Goal: Information Seeking & Learning: Learn about a topic

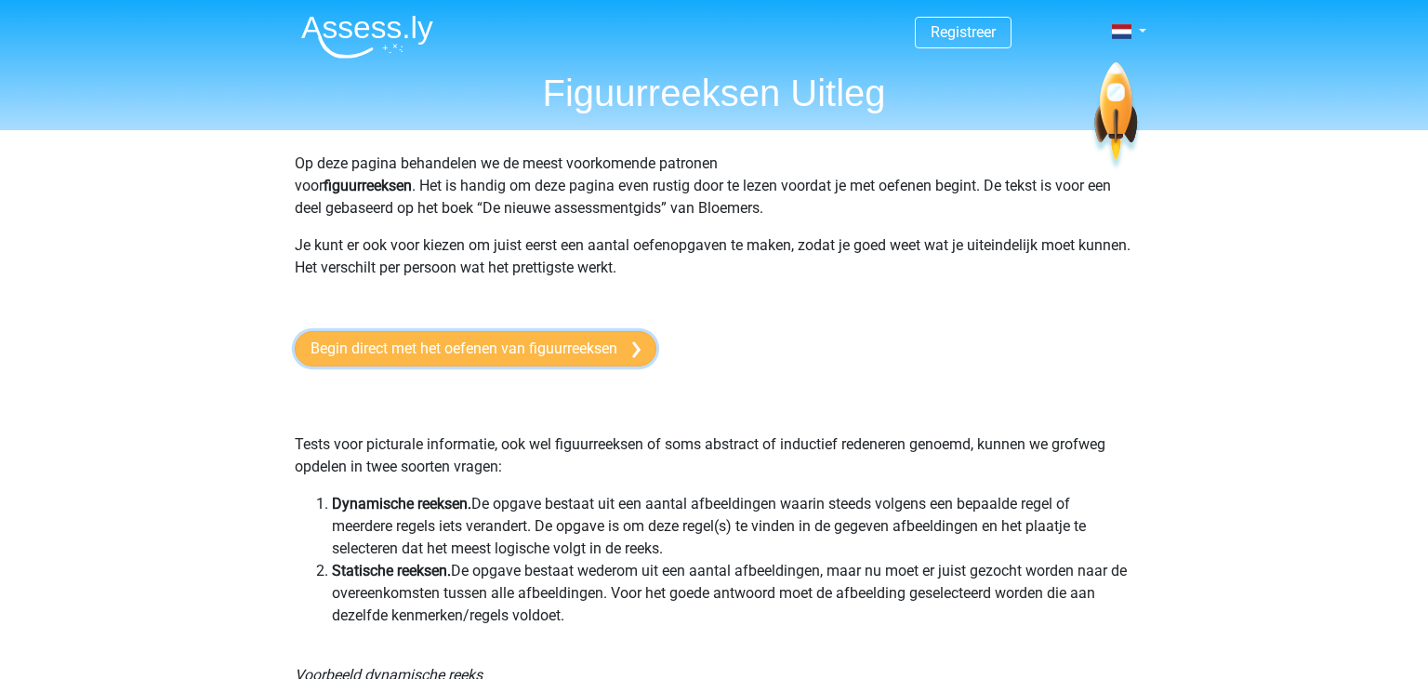
click at [604, 357] on link "Begin direct met het oefenen van figuurreeksen" at bounding box center [476, 348] width 362 height 35
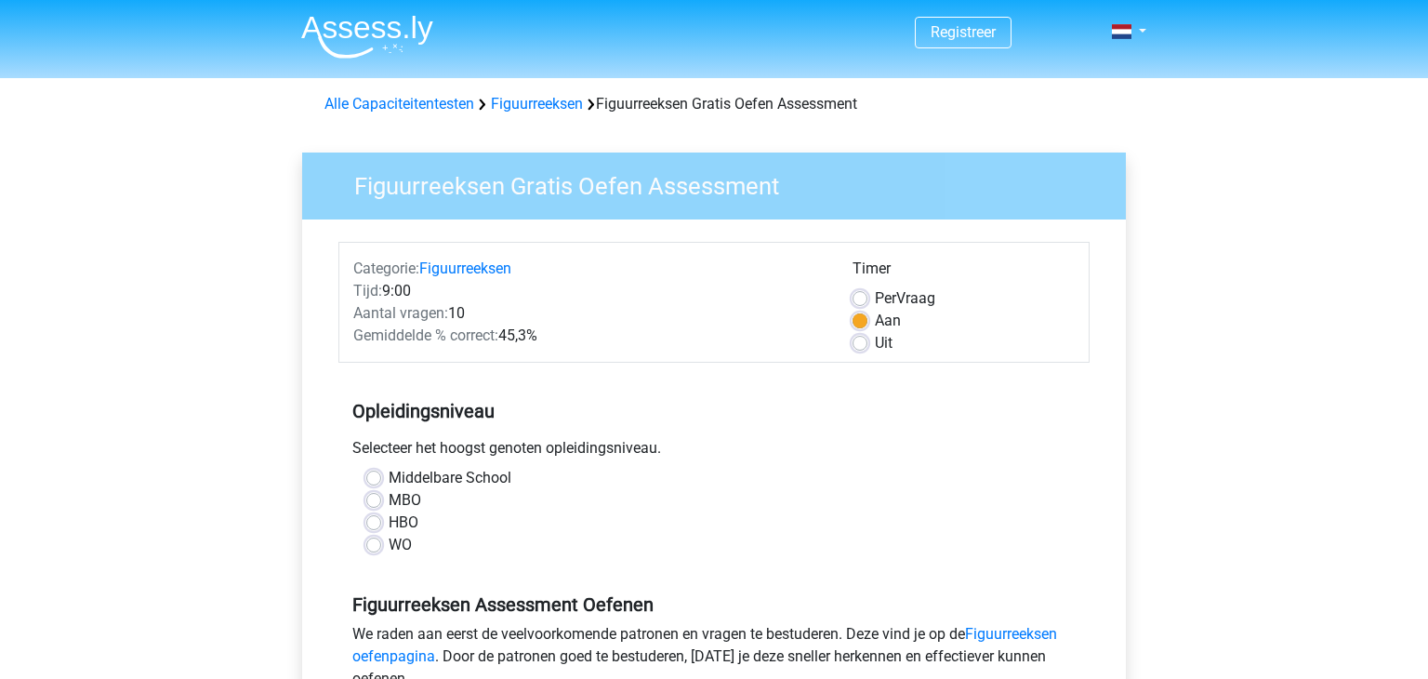
click at [389, 546] on label "WO" at bounding box center [400, 545] width 23 height 22
click at [375, 546] on input "WO" at bounding box center [373, 543] width 15 height 19
radio input "true"
click at [875, 344] on label "Uit" at bounding box center [884, 343] width 18 height 22
click at [860, 344] on input "Uit" at bounding box center [860, 341] width 15 height 19
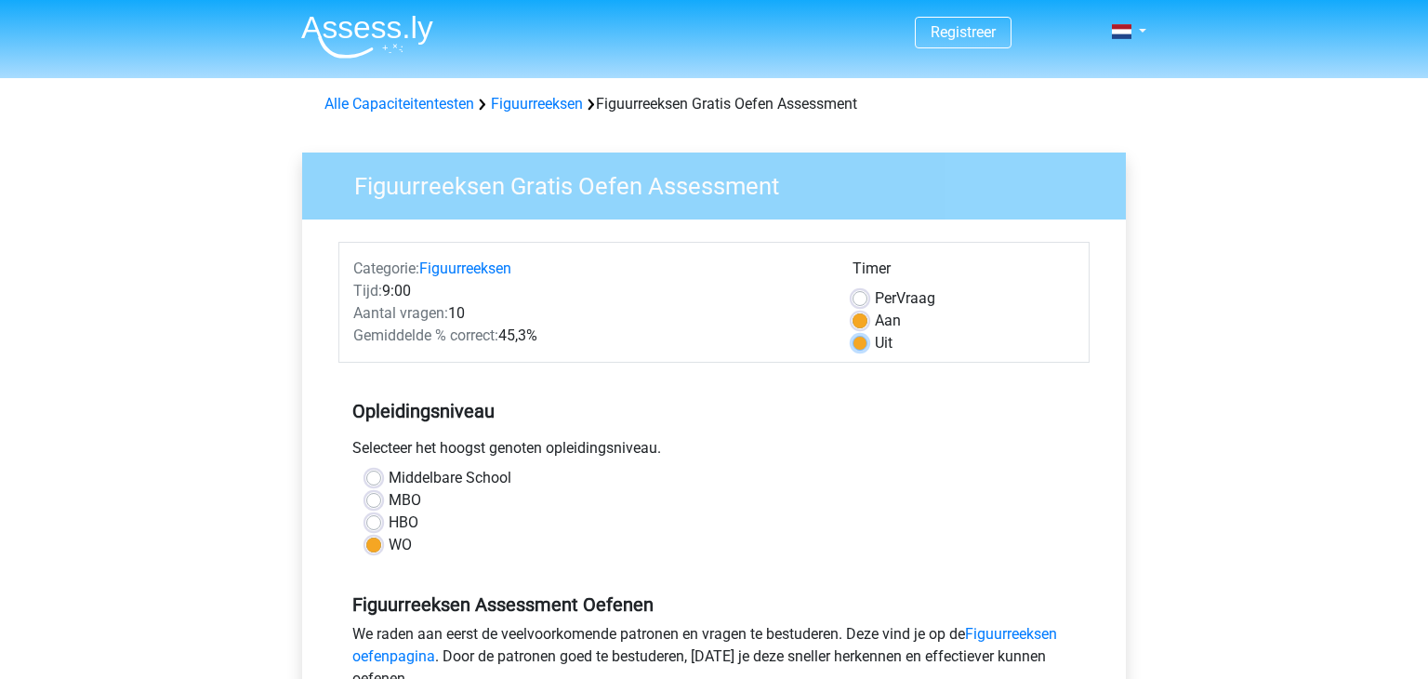
radio input "true"
click at [804, 389] on div "Opleidingsniveau Selecteer het hoogst genoten opleidingsniveau. [GEOGRAPHIC_DAT…" at bounding box center [713, 470] width 751 height 201
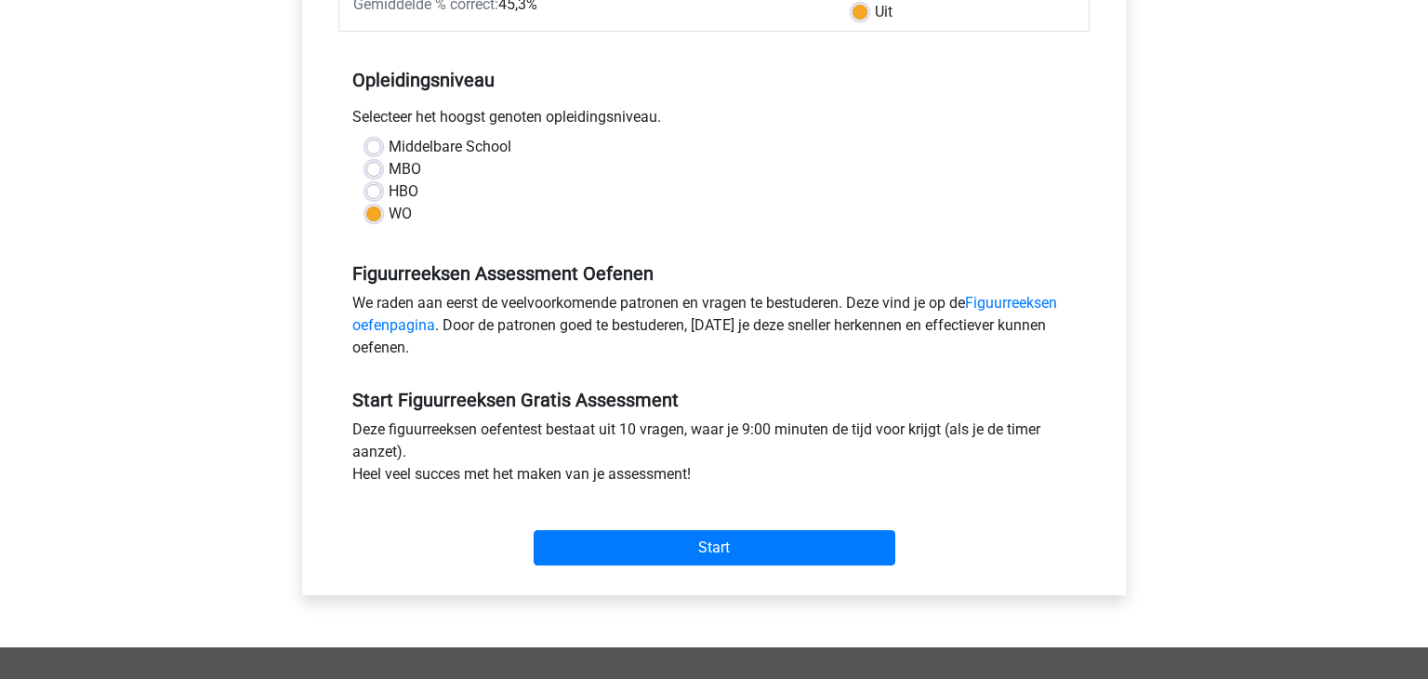
scroll to position [335, 0]
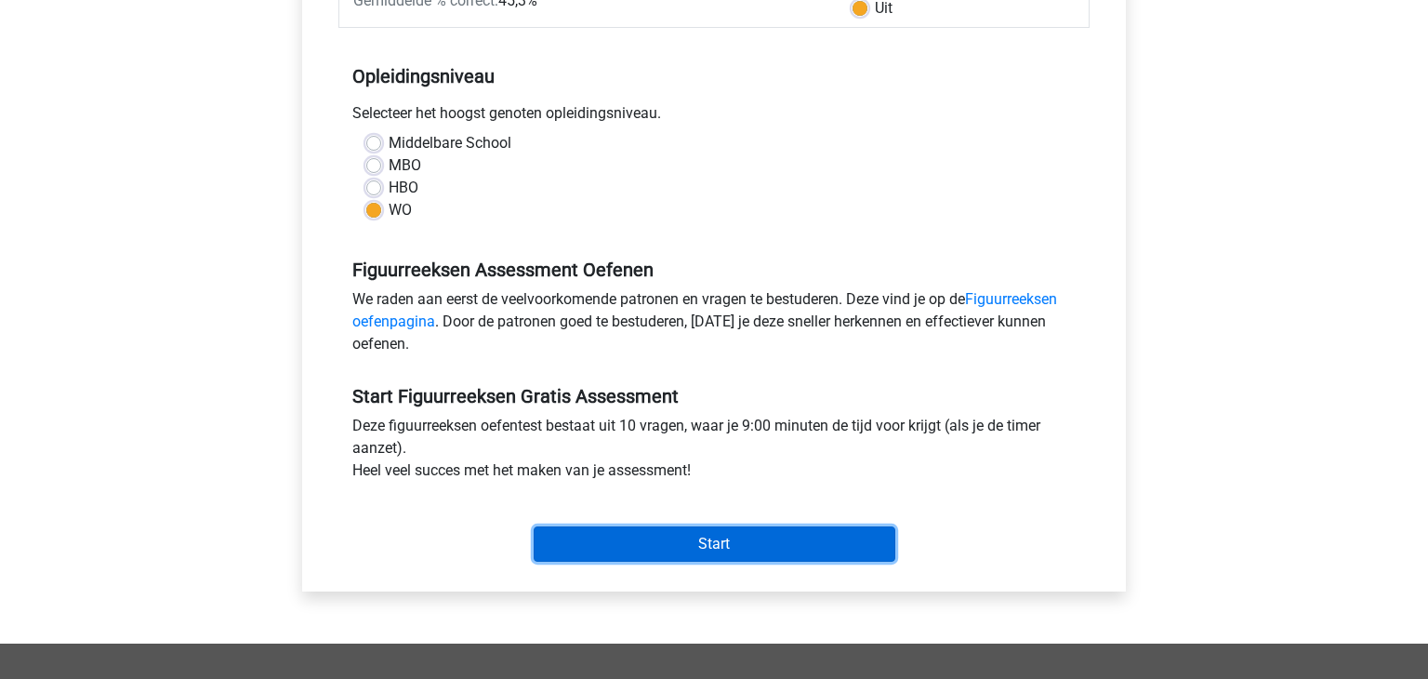
click at [725, 542] on input "Start" at bounding box center [715, 543] width 362 height 35
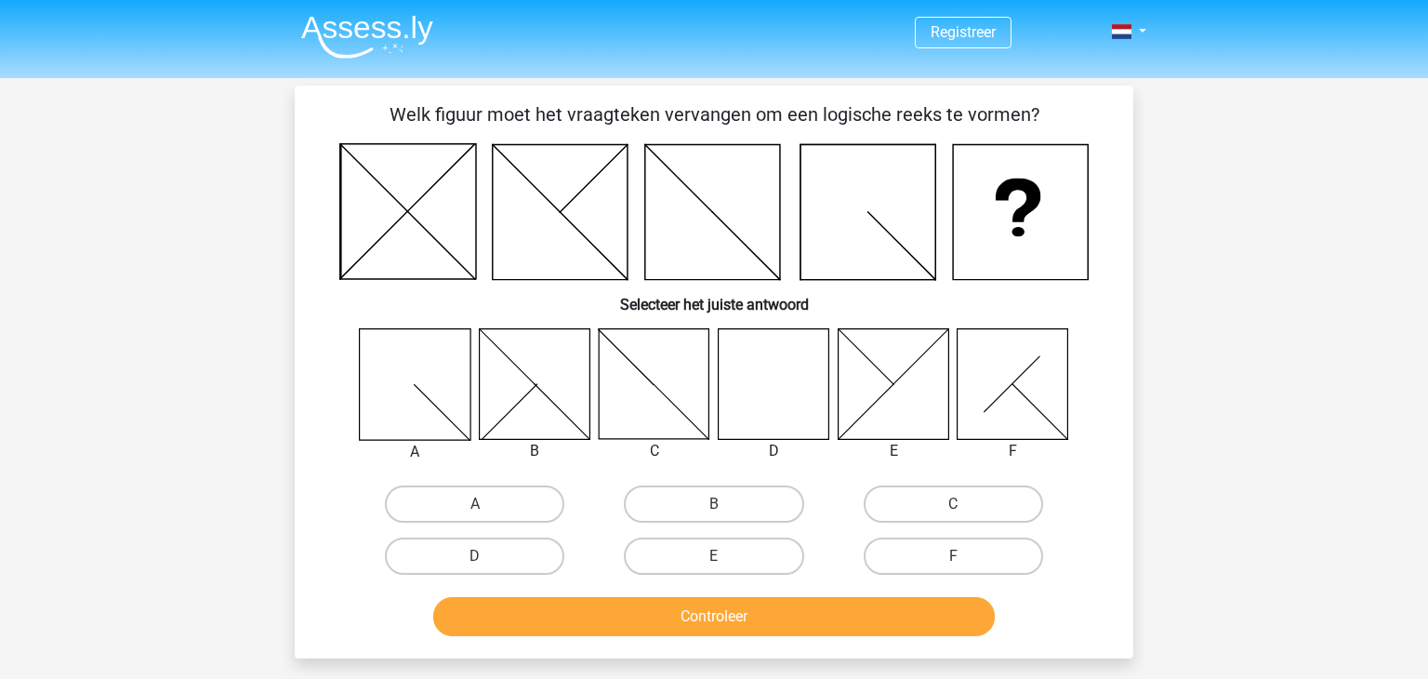
click at [748, 396] on icon at bounding box center [774, 383] width 111 height 111
click at [517, 565] on label "D" at bounding box center [474, 555] width 179 height 37
click at [487, 565] on input "D" at bounding box center [481, 562] width 12 height 12
radio input "true"
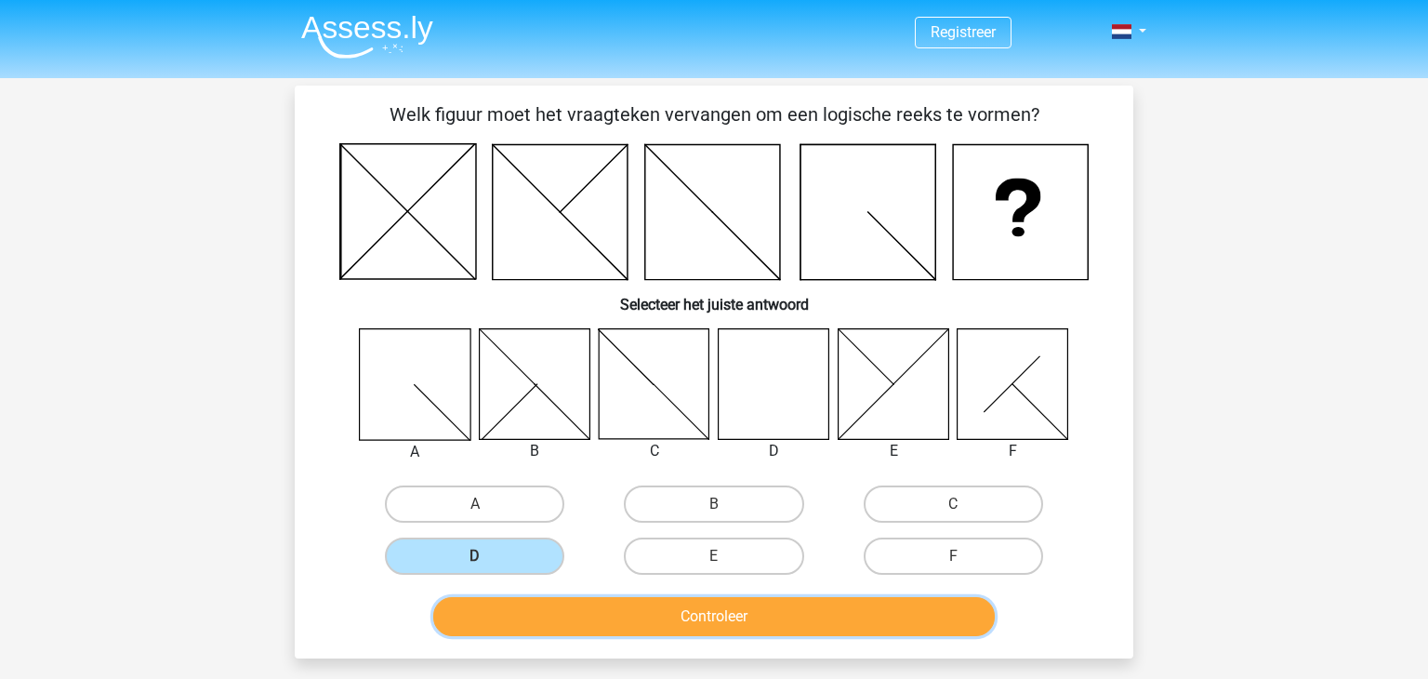
click at [683, 625] on button "Controleer" at bounding box center [714, 616] width 563 height 39
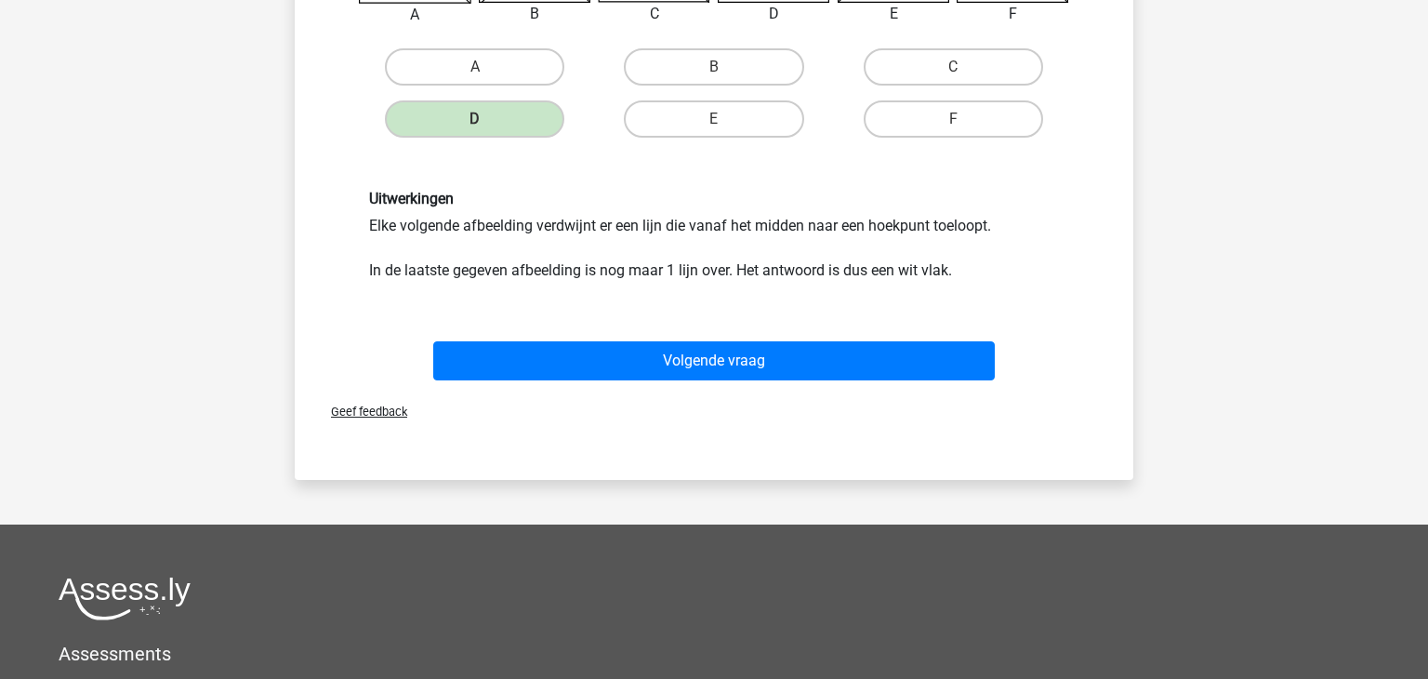
scroll to position [446, 0]
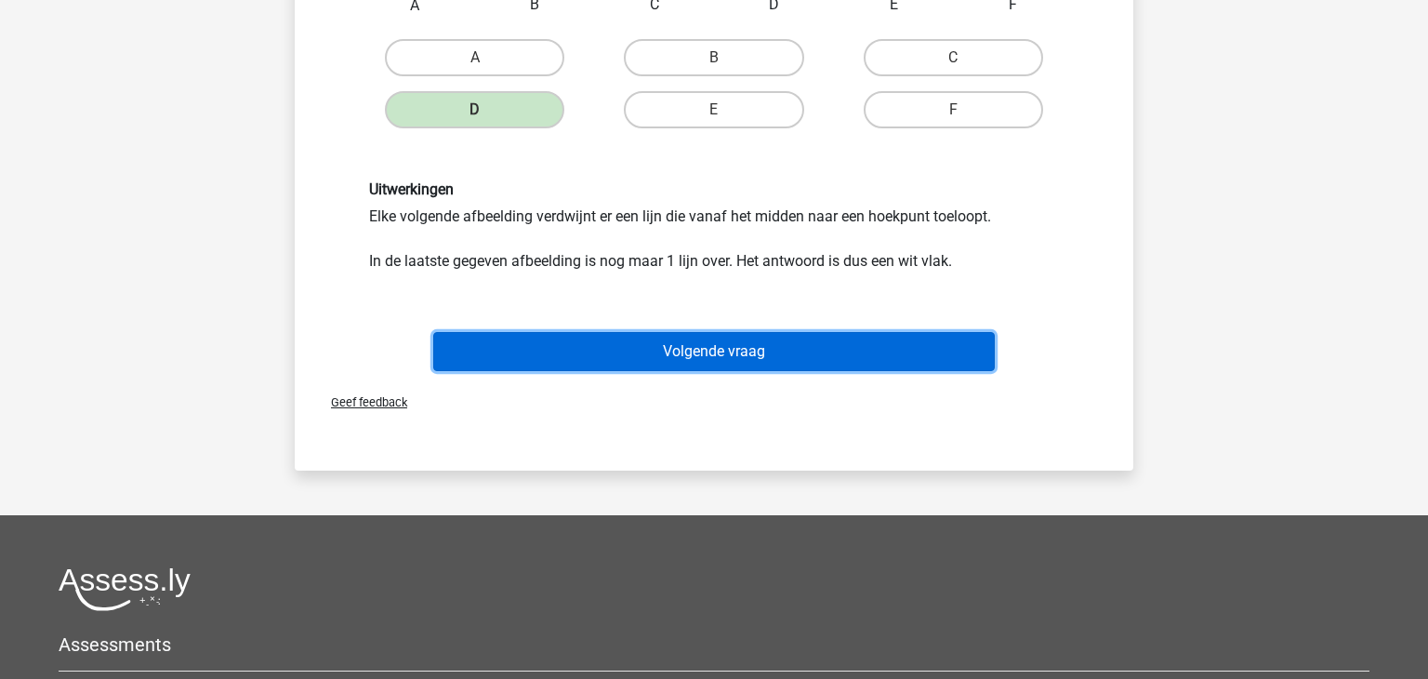
click at [746, 341] on button "Volgende vraag" at bounding box center [714, 351] width 563 height 39
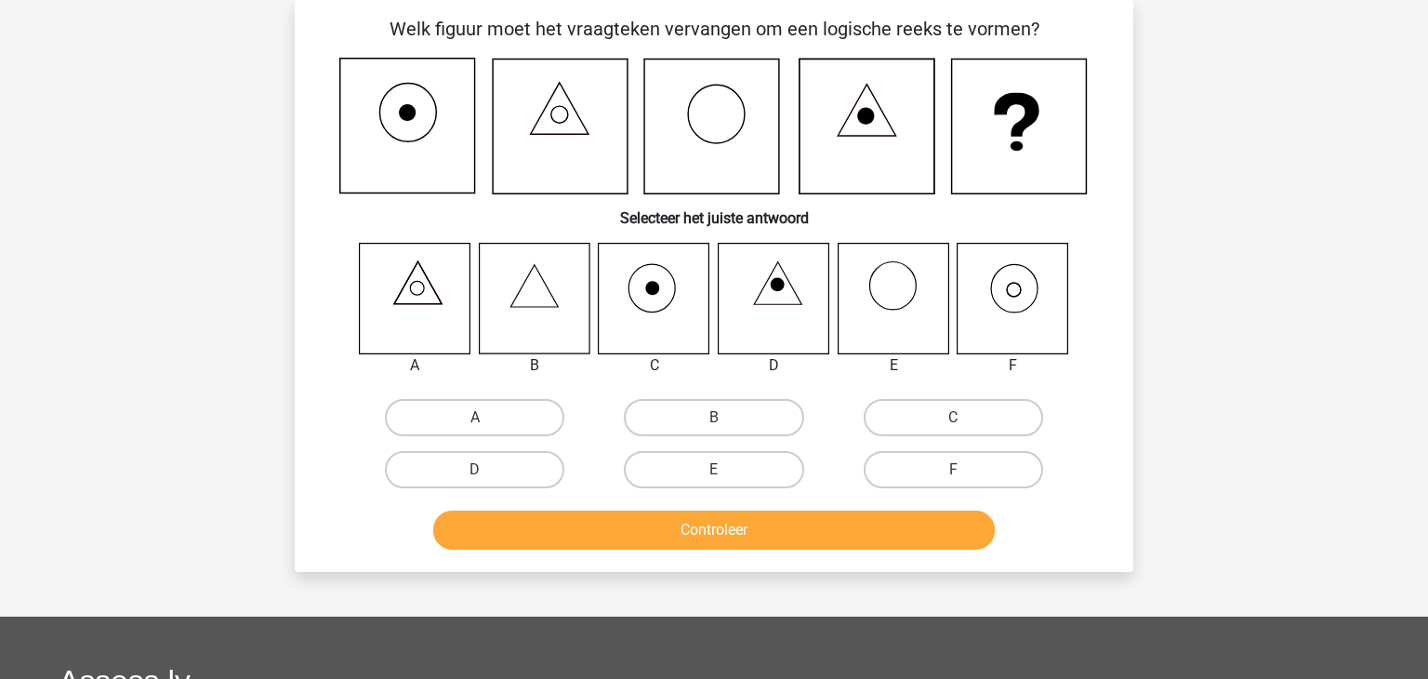
scroll to position [86, 0]
click at [998, 280] on icon at bounding box center [1013, 298] width 111 height 111
click at [899, 452] on label "F" at bounding box center [953, 469] width 179 height 37
click at [953, 470] on input "F" at bounding box center [959, 476] width 12 height 12
radio input "true"
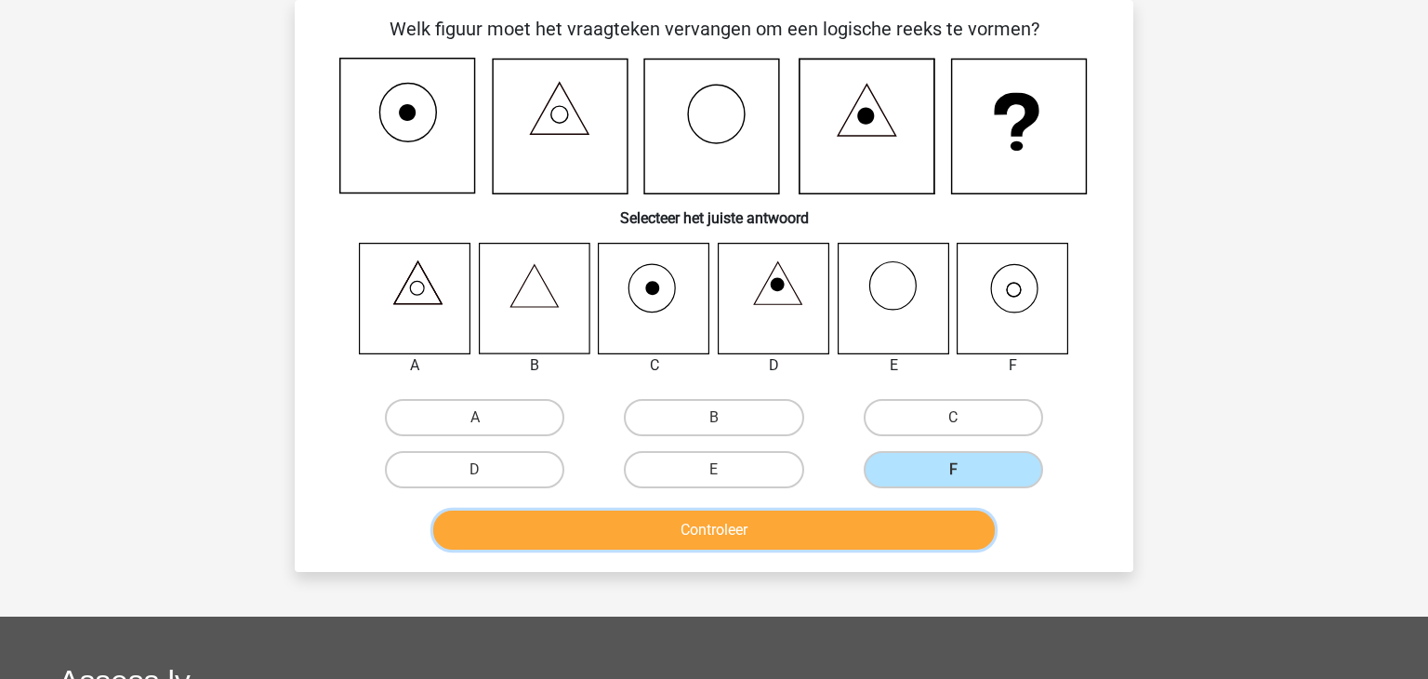
click at [765, 534] on button "Controleer" at bounding box center [714, 529] width 563 height 39
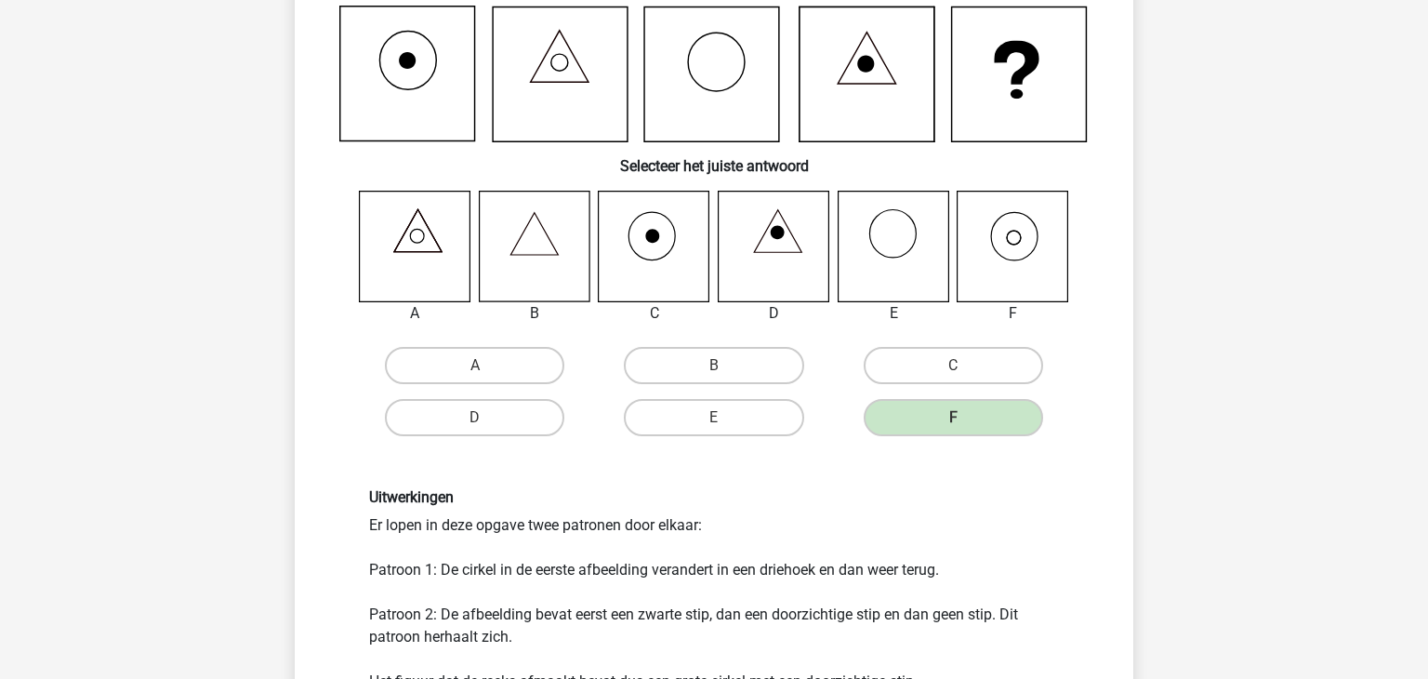
scroll to position [123, 0]
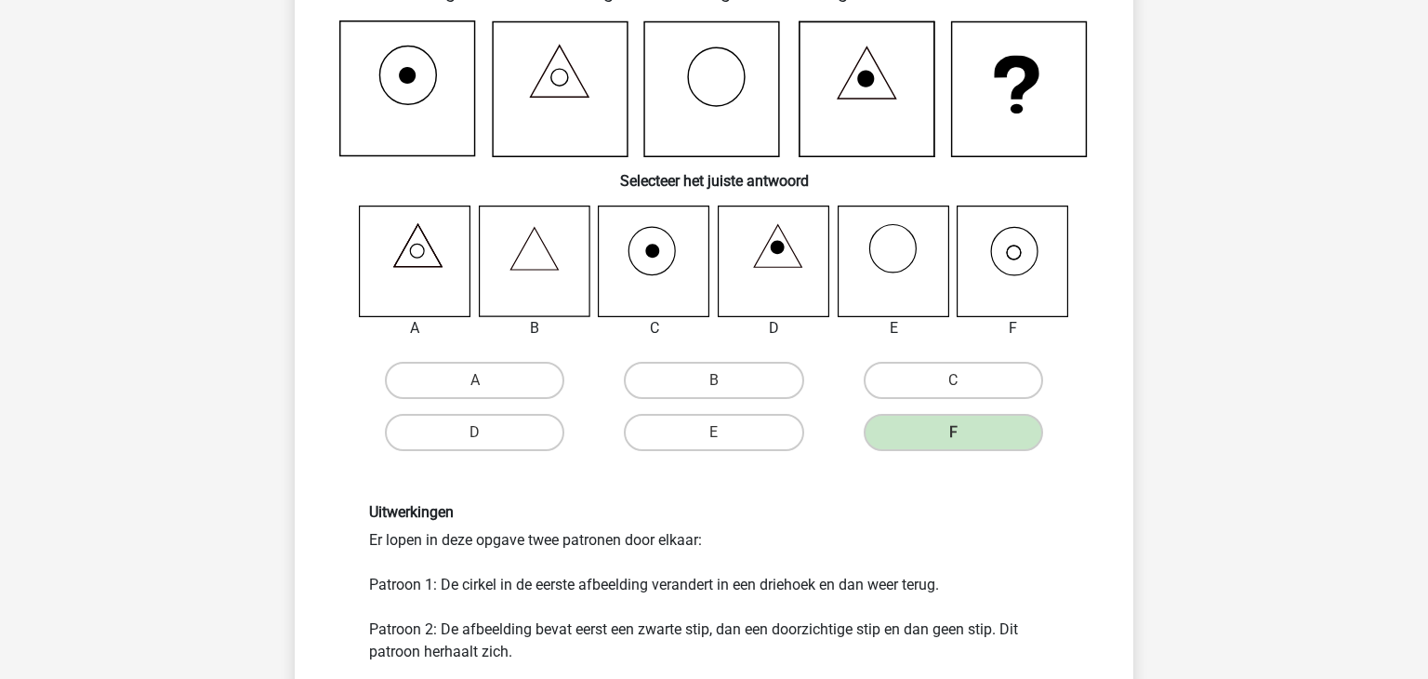
click at [890, 551] on div "Uitwerkingen Er lopen in deze opgave twee patronen door elkaar: Patroon 1: De c…" at bounding box center [714, 605] width 718 height 204
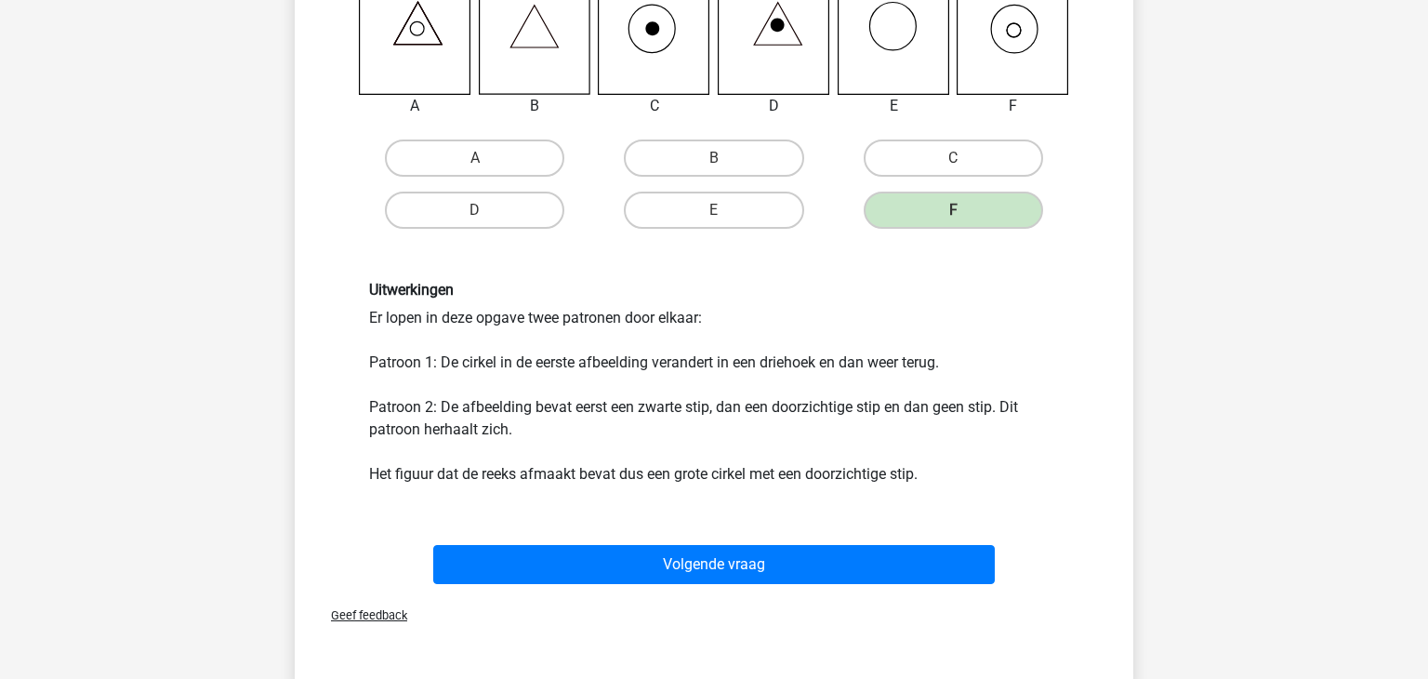
scroll to position [346, 0]
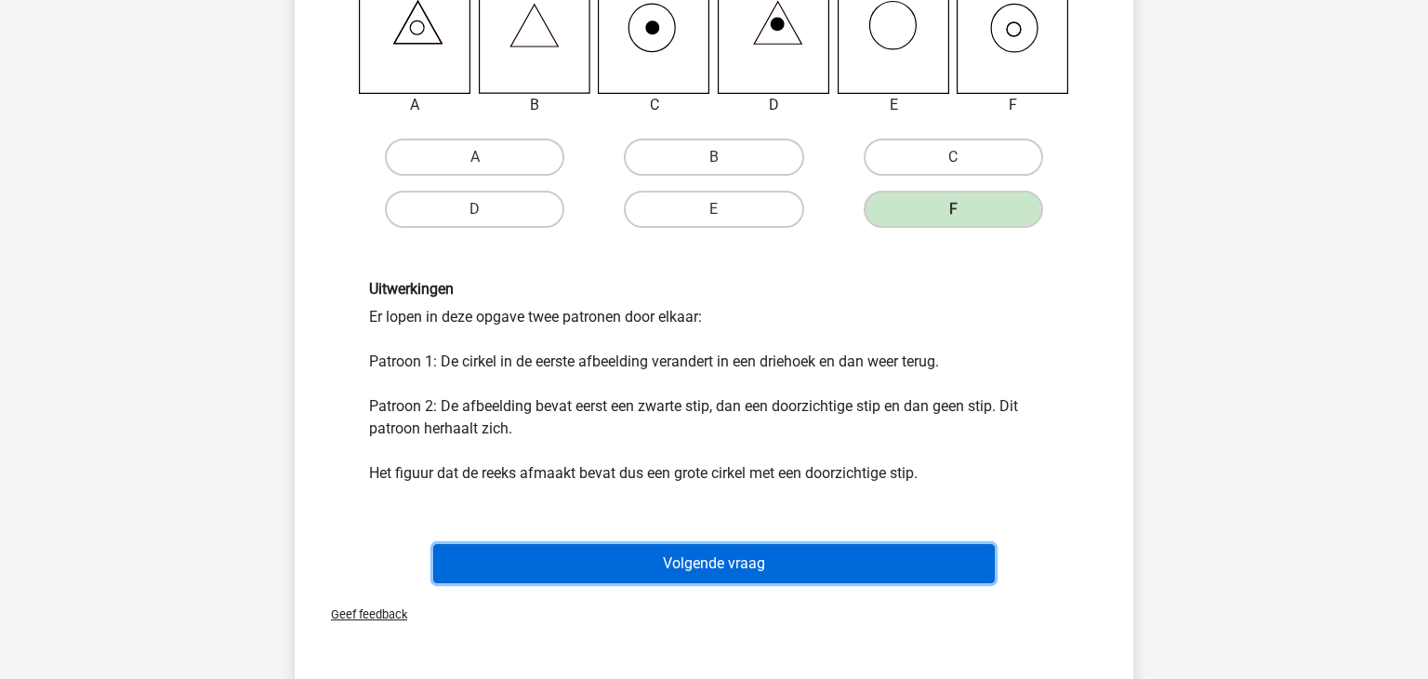
click at [682, 563] on button "Volgende vraag" at bounding box center [714, 563] width 563 height 39
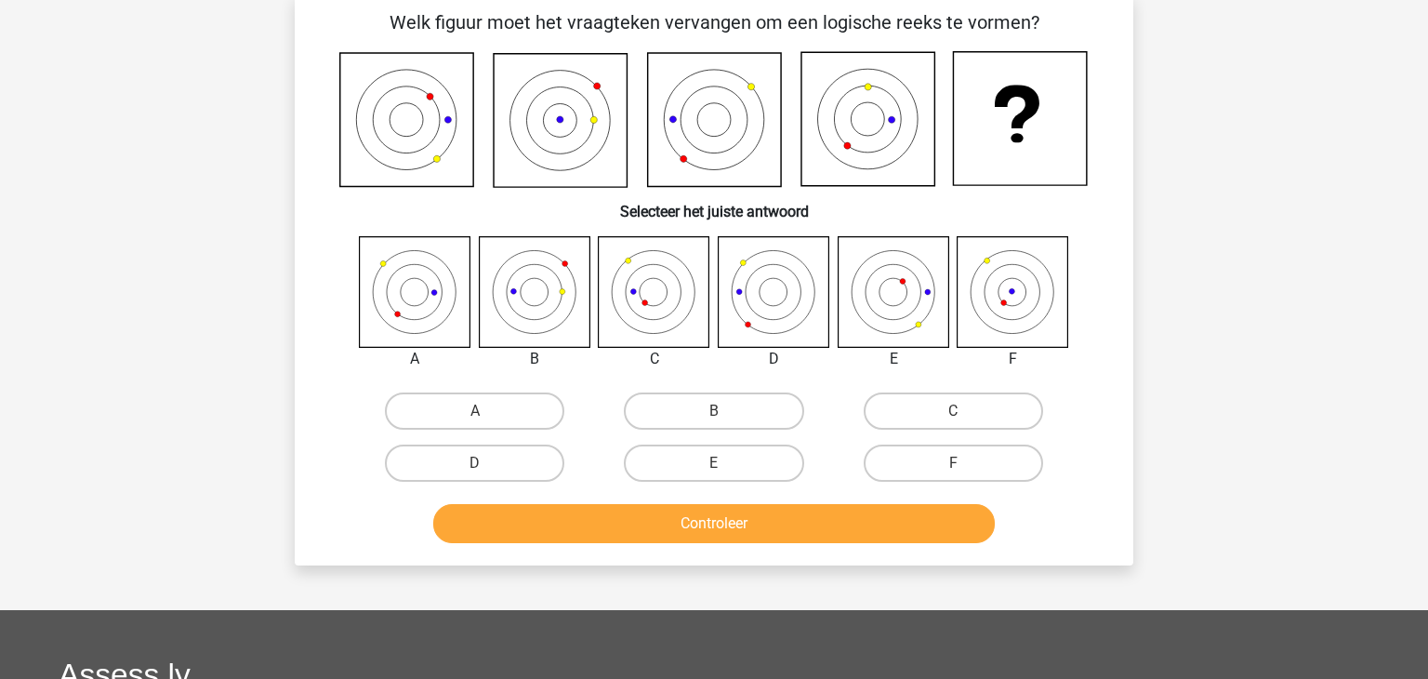
scroll to position [86, 0]
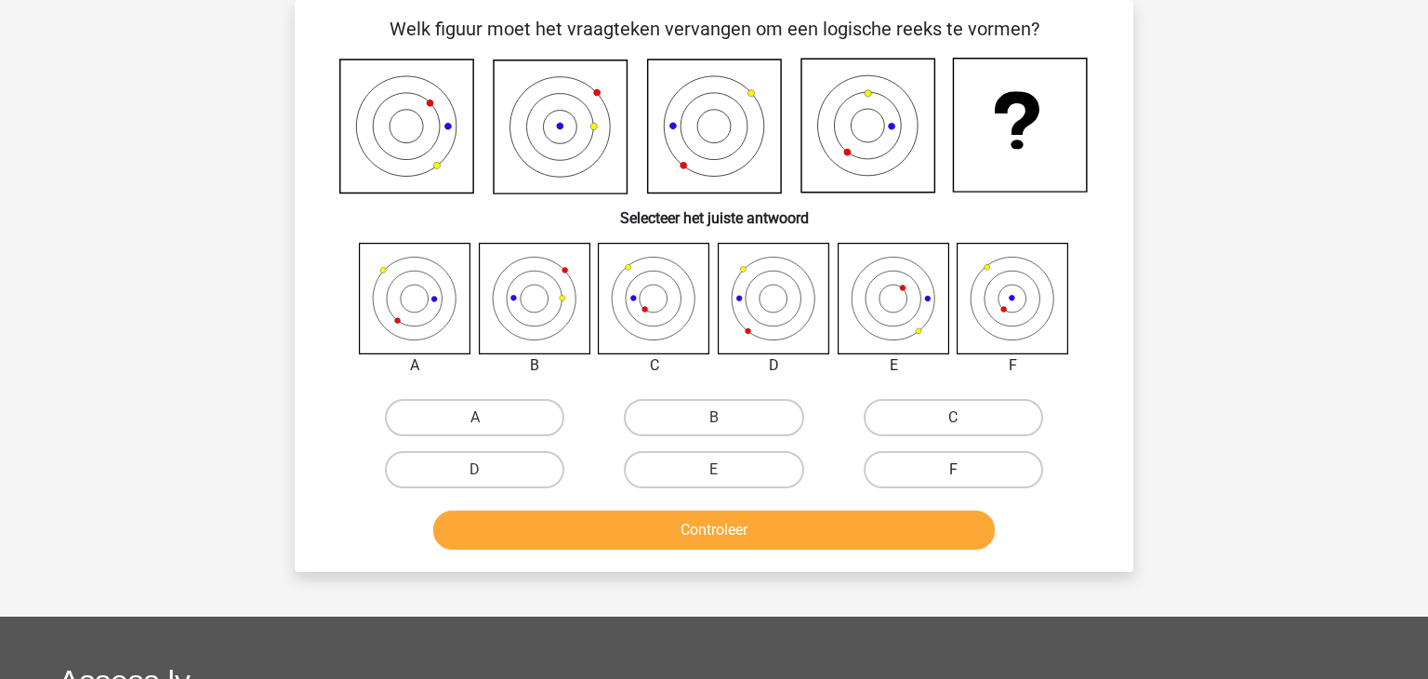
click at [968, 477] on label "F" at bounding box center [953, 469] width 179 height 37
click at [965, 477] on input "F" at bounding box center [959, 476] width 12 height 12
radio input "true"
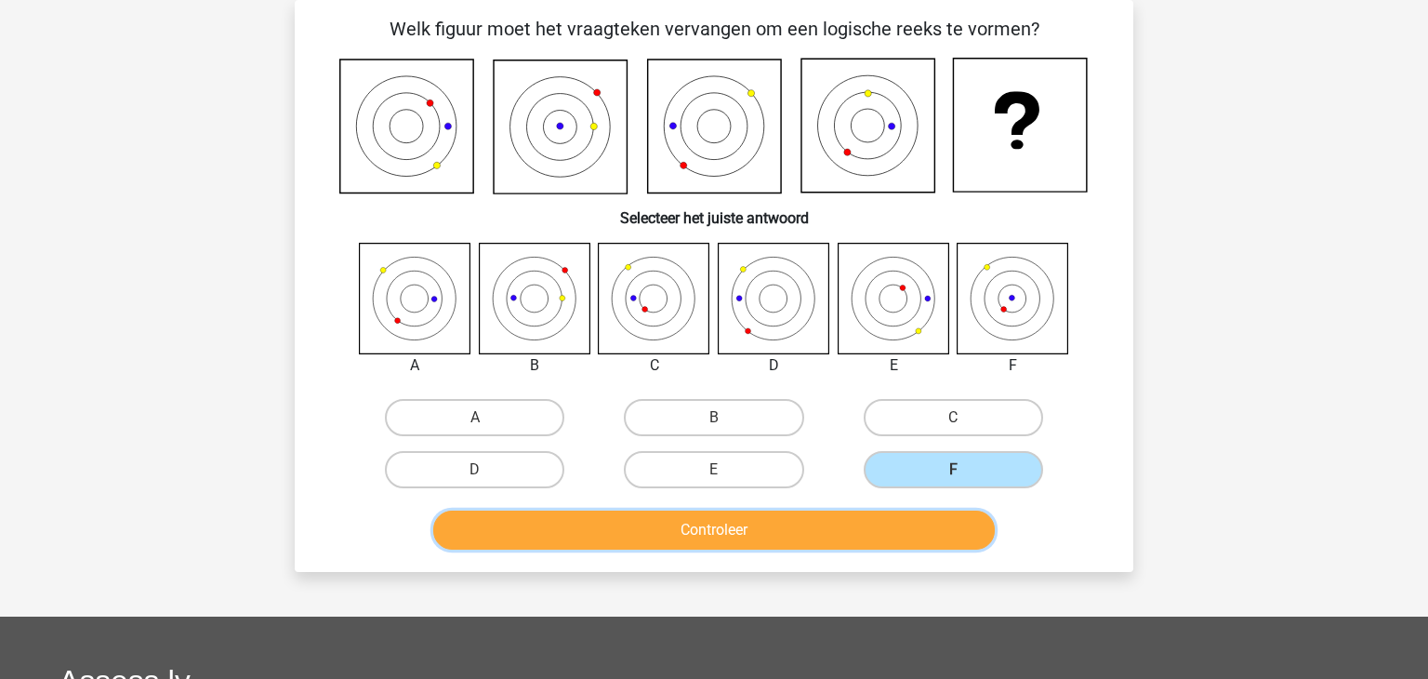
click at [895, 532] on button "Controleer" at bounding box center [714, 529] width 563 height 39
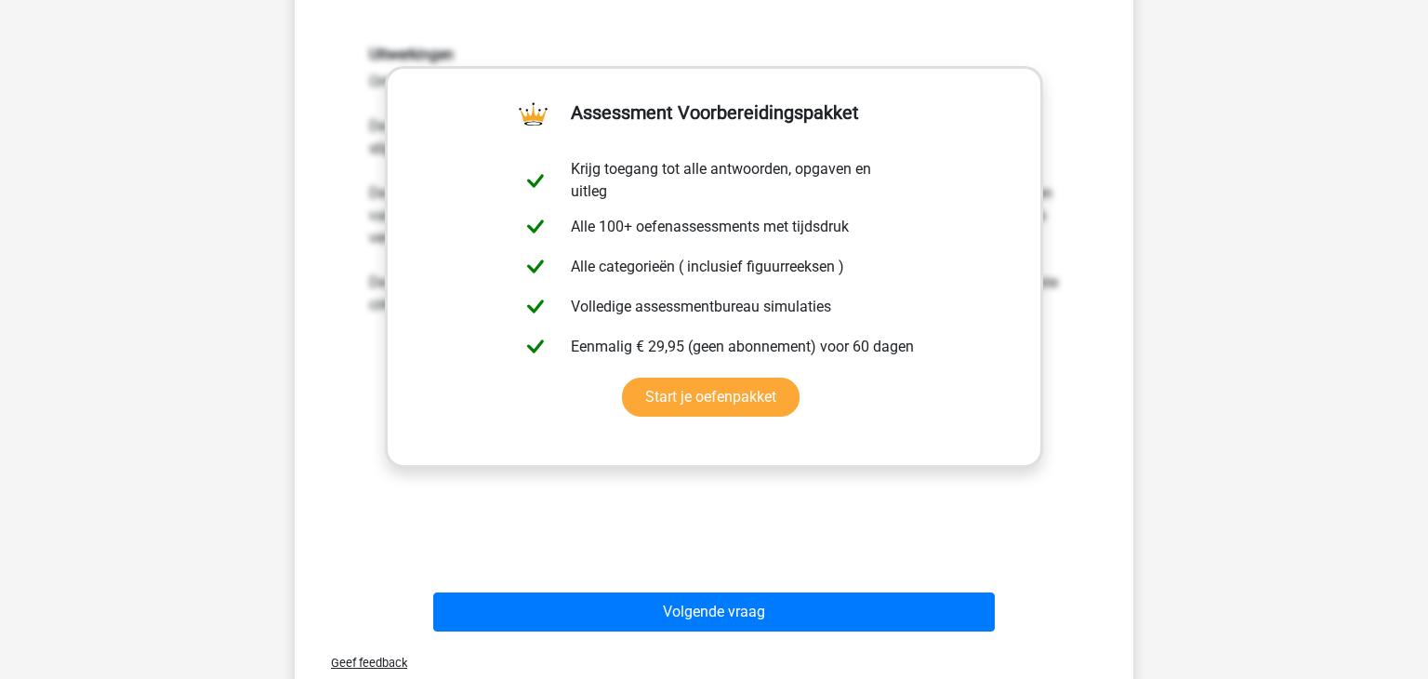
scroll to position [606, 0]
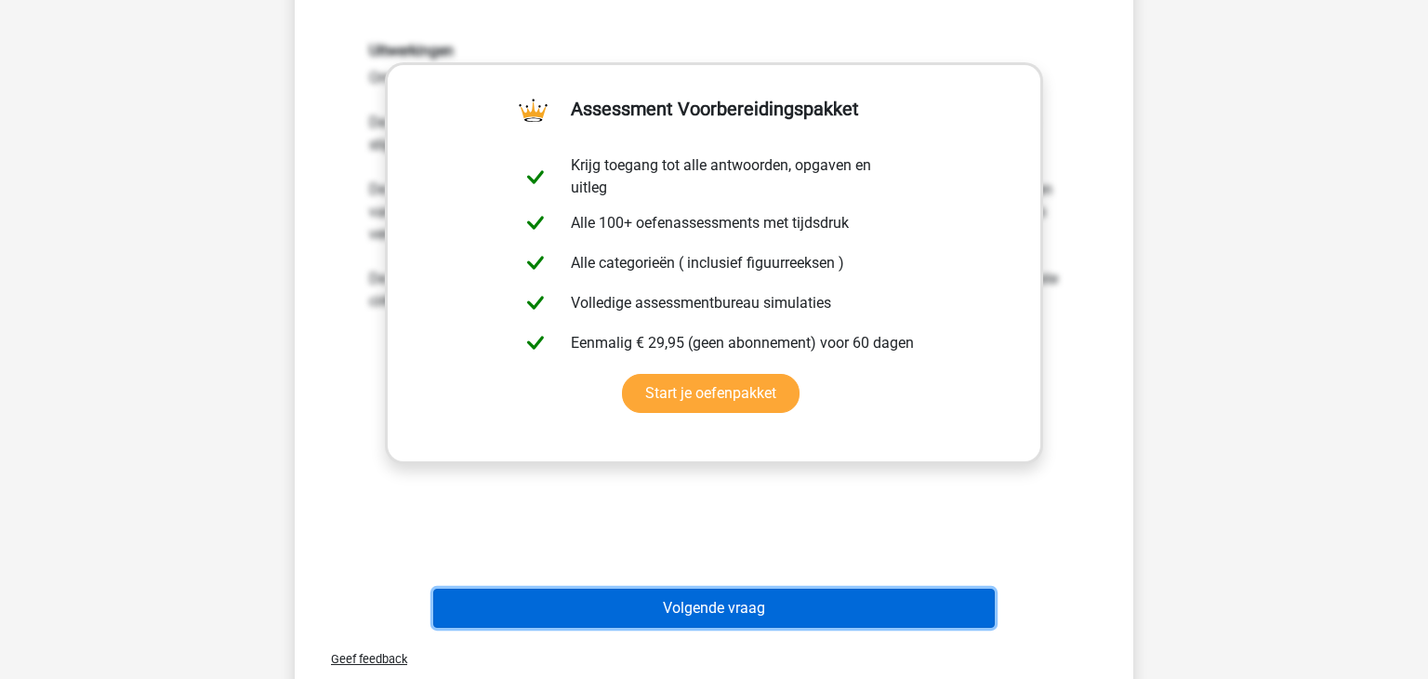
click at [753, 614] on button "Volgende vraag" at bounding box center [714, 608] width 563 height 39
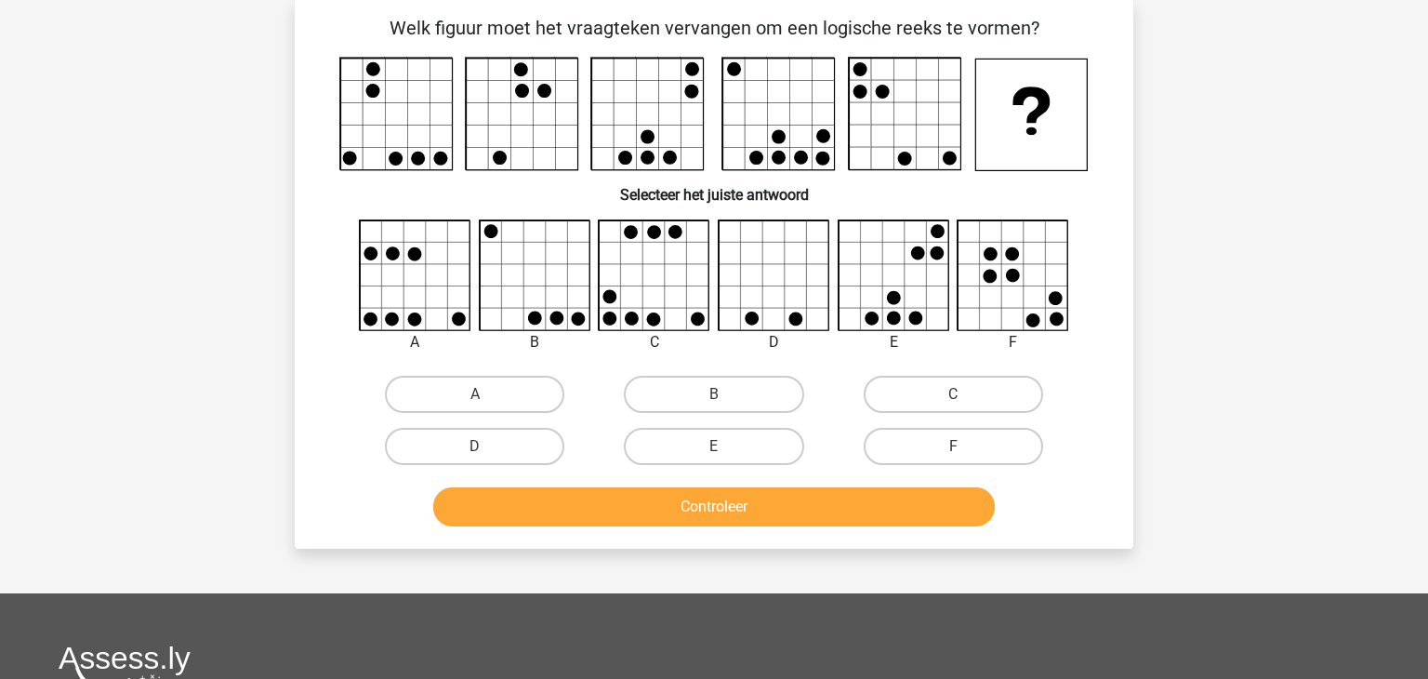
scroll to position [86, 0]
